Goal: Task Accomplishment & Management: Manage account settings

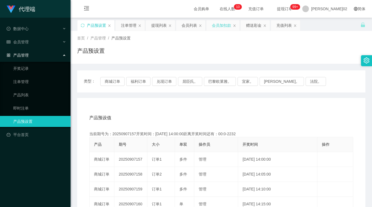
click at [225, 25] on div "会员加扣款" at bounding box center [221, 25] width 19 height 10
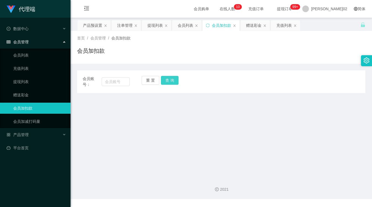
click at [168, 78] on button "查 询" at bounding box center [170, 80] width 18 height 9
click at [173, 81] on button "查 询" at bounding box center [170, 80] width 18 height 9
click at [151, 81] on button "重 置" at bounding box center [151, 80] width 18 height 9
click at [213, 90] on div "会员账号： 重 置 查 询 会员账号 会员姓名 账号余额 操作类型 人工加款 人工扣款 金额 确 定" at bounding box center [221, 81] width 288 height 23
click at [114, 85] on input "text" at bounding box center [116, 81] width 28 height 9
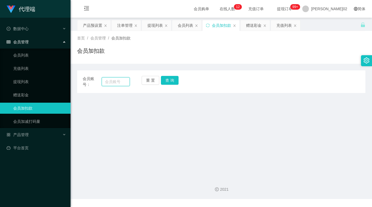
paste input "Alan78"
type input "Alan78"
click at [160, 79] on div "重 置 查 询" at bounding box center [165, 82] width 47 height 12
click at [166, 79] on button "查 询" at bounding box center [170, 80] width 18 height 9
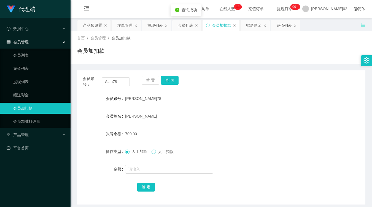
click at [155, 150] on span at bounding box center [154, 151] width 4 height 4
click at [154, 166] on input "text" at bounding box center [169, 169] width 88 height 9
type input "700"
click at [146, 183] on button "确 定" at bounding box center [146, 187] width 18 height 9
click at [260, 143] on form "会员账号 [PERSON_NAME]78 会员姓名 [PERSON_NAME]余额 0.00 操作类型 人工加款 人工扣款 金额 确 定" at bounding box center [221, 142] width 288 height 99
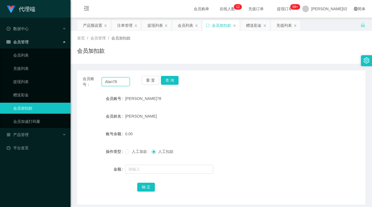
click at [121, 84] on input "Alan78" at bounding box center [116, 81] width 28 height 9
paste input "bb1019abc"
type input "bb1019abc"
click at [169, 77] on button "查 询" at bounding box center [170, 80] width 18 height 9
